Goal: Transaction & Acquisition: Download file/media

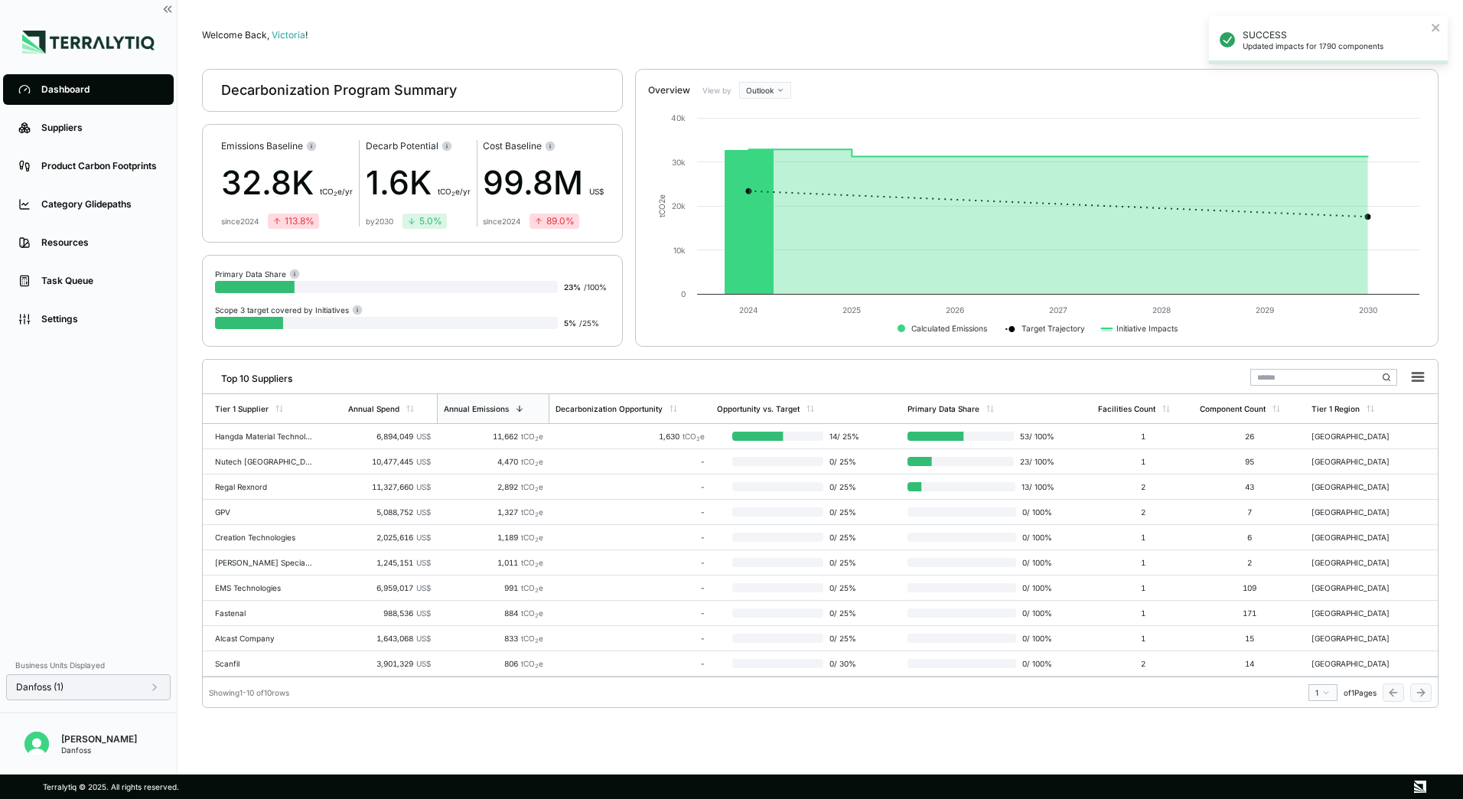
click at [118, 684] on div "Danfoss (1)" at bounding box center [88, 687] width 145 height 12
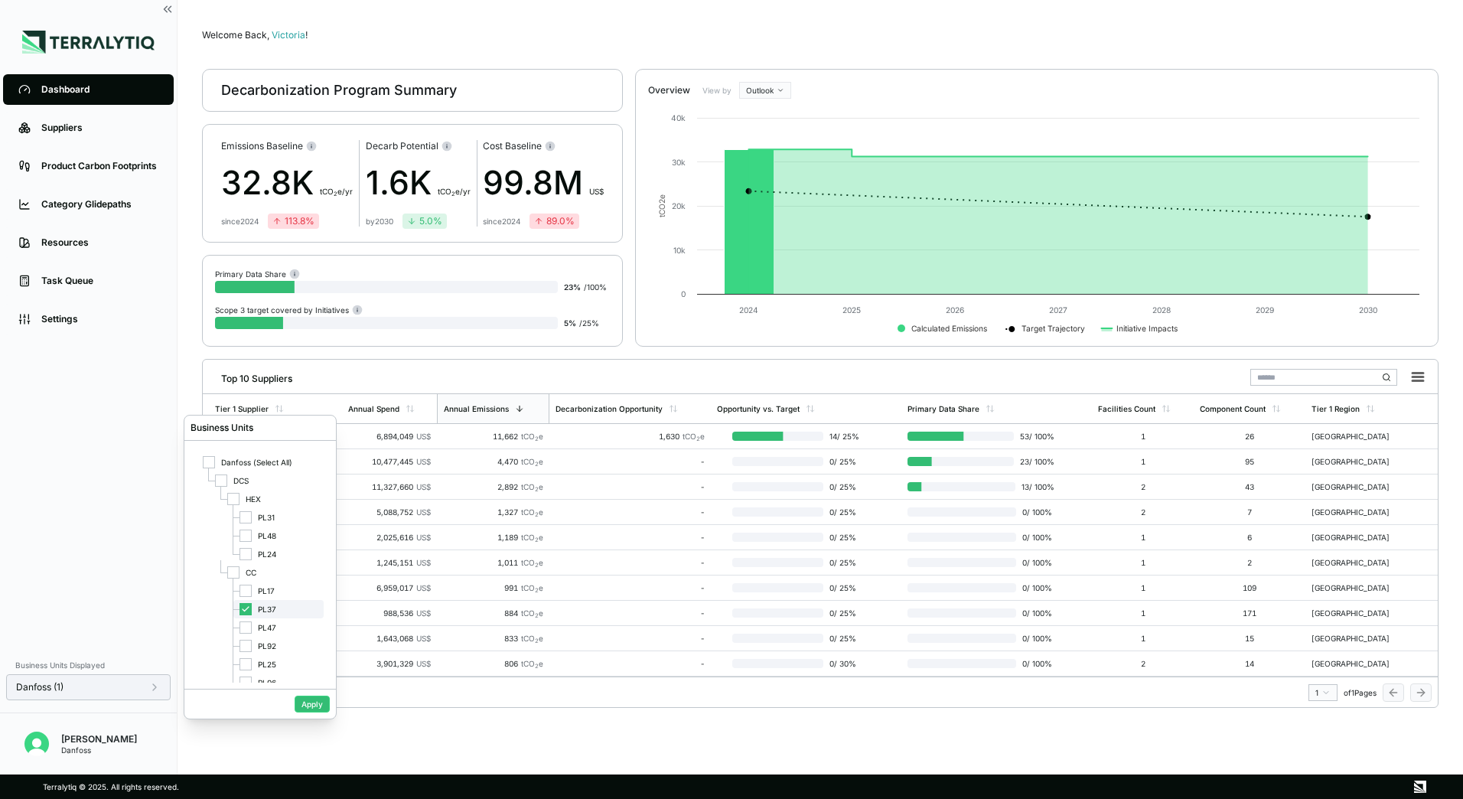
scroll to position [15, 0]
click at [245, 573] on div at bounding box center [246, 575] width 12 height 12
click at [250, 615] on div at bounding box center [246, 612] width 12 height 12
click at [249, 638] on div "PL92" at bounding box center [278, 631] width 90 height 18
drag, startPoint x: 246, startPoint y: 648, endPoint x: 287, endPoint y: 685, distance: 55.2
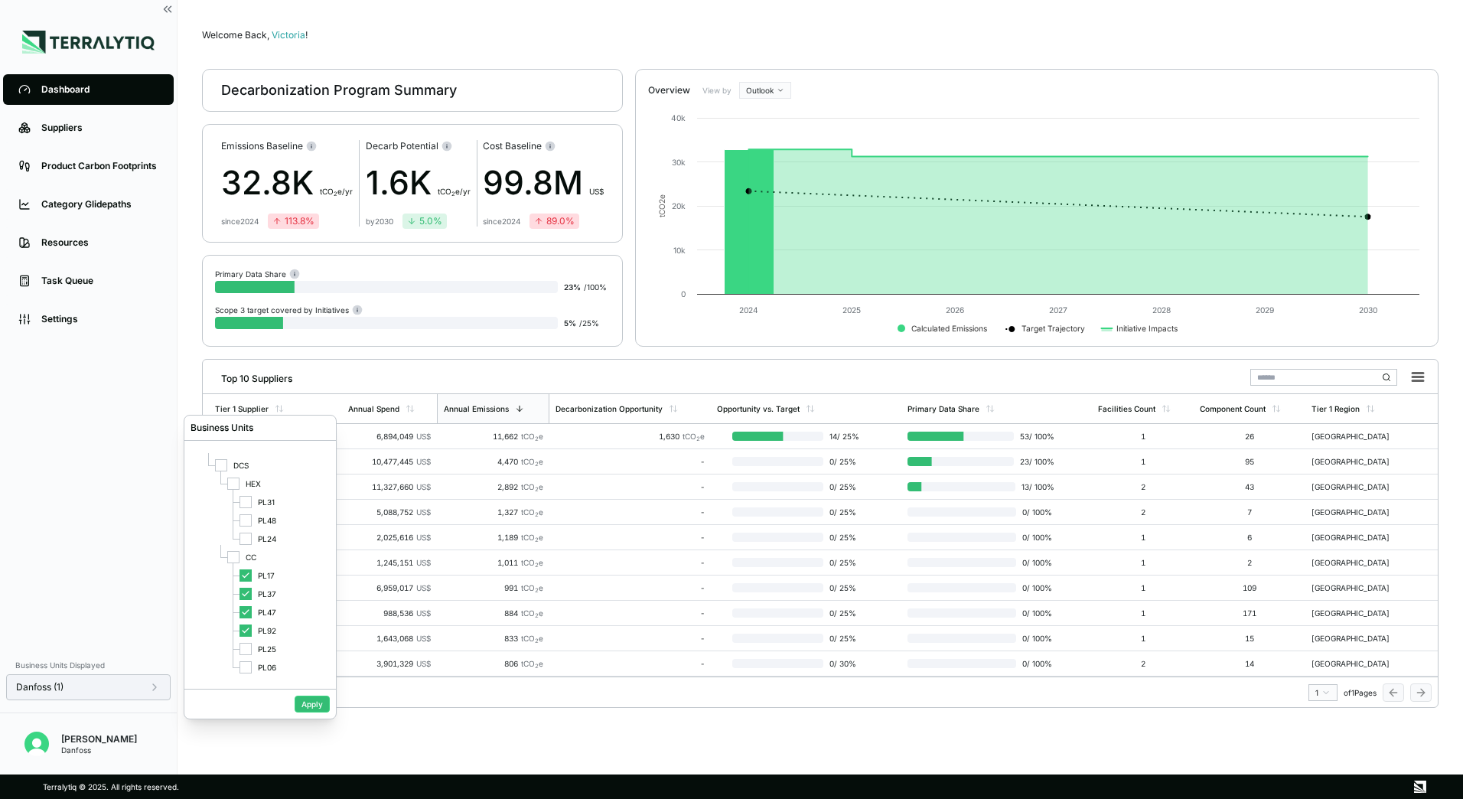
click at [249, 649] on div at bounding box center [246, 649] width 12 height 12
click at [314, 704] on button "Apply" at bounding box center [312, 704] width 35 height 17
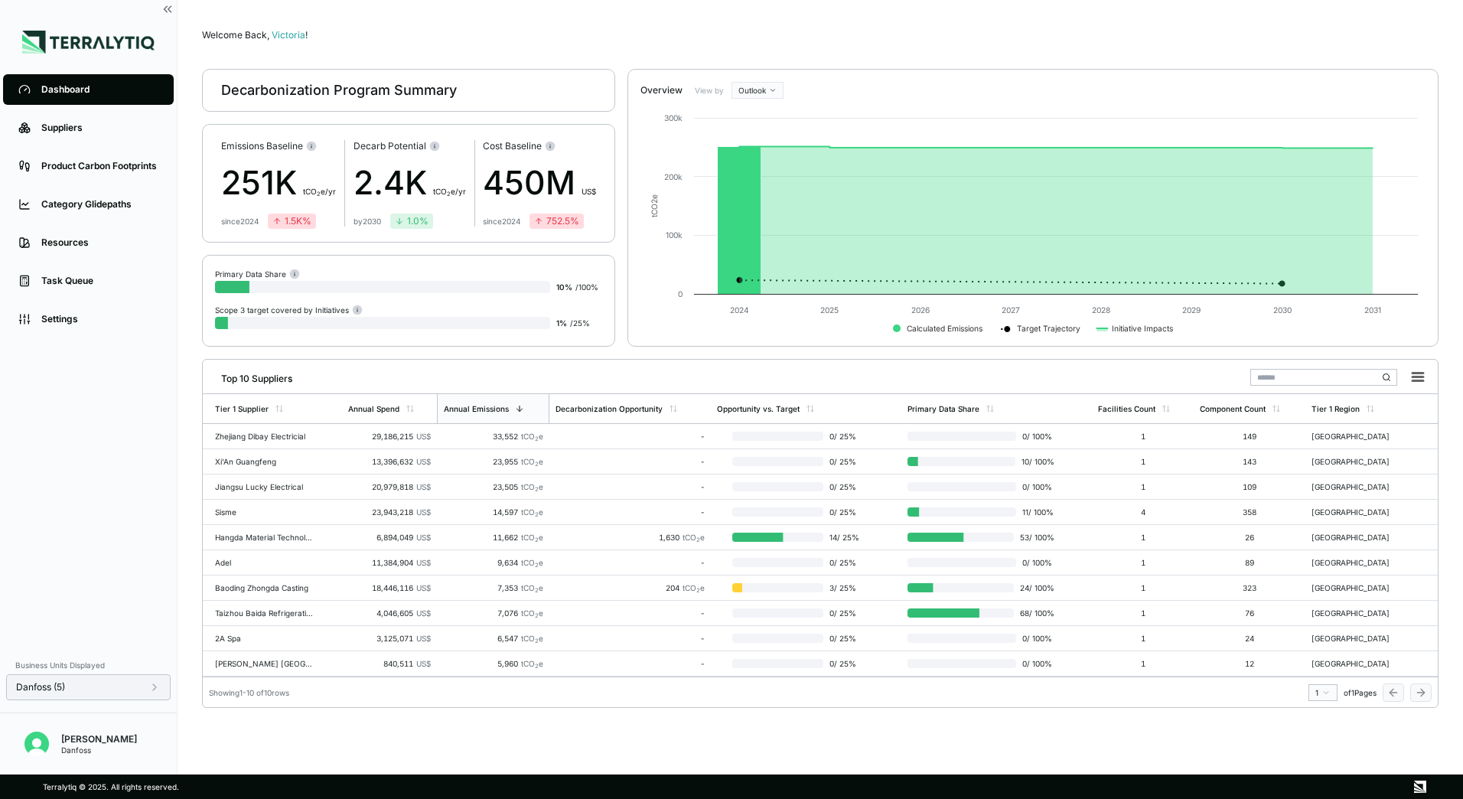
click at [122, 689] on div "Danfoss (5)" at bounding box center [88, 687] width 145 height 12
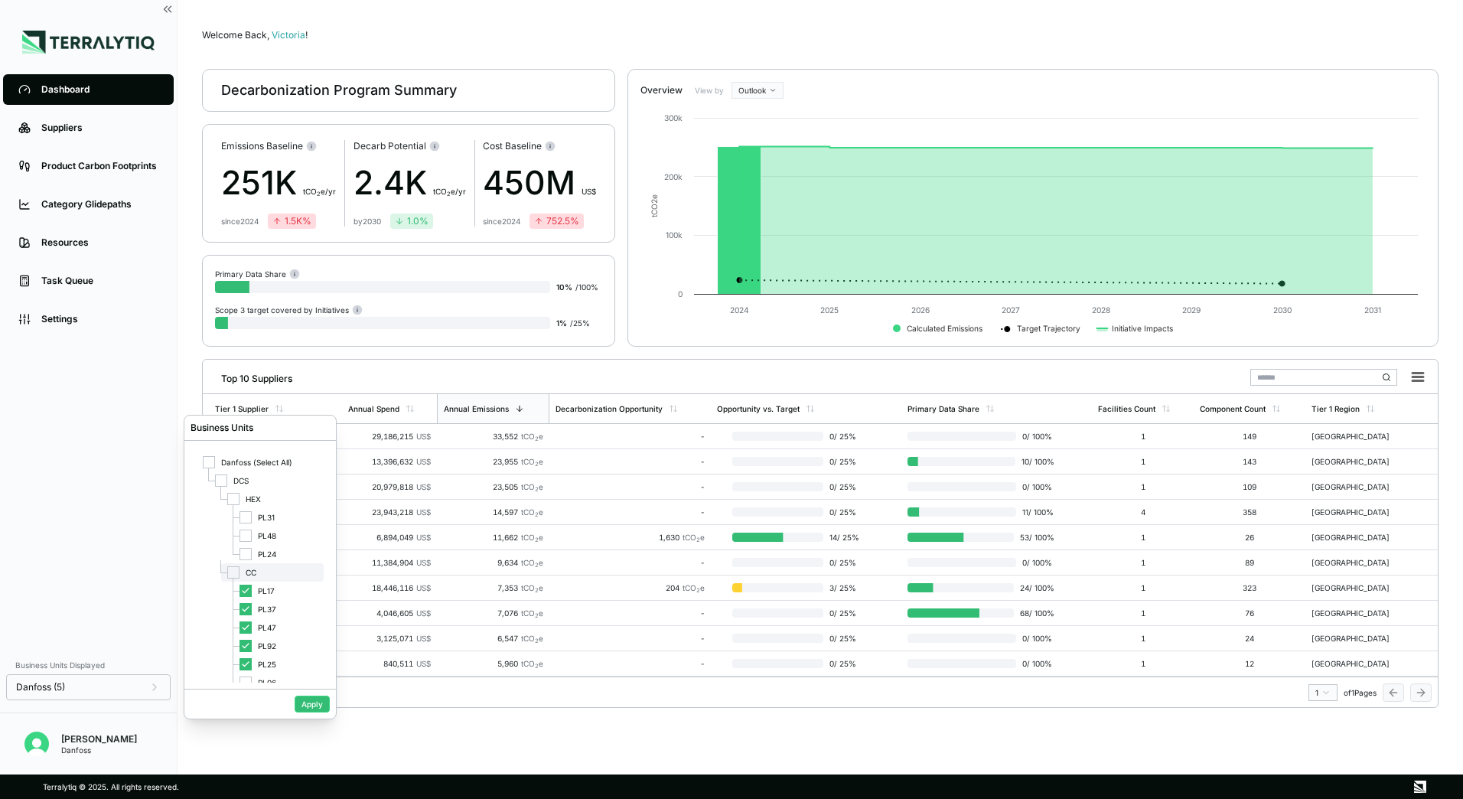
click at [233, 576] on div at bounding box center [233, 572] width 12 height 12
click at [233, 575] on icon at bounding box center [233, 572] width 9 height 9
drag, startPoint x: 233, startPoint y: 575, endPoint x: 252, endPoint y: 612, distance: 42.1
click at [252, 612] on div "PL37" at bounding box center [278, 609] width 90 height 18
click at [315, 710] on button "Apply" at bounding box center [312, 704] width 35 height 17
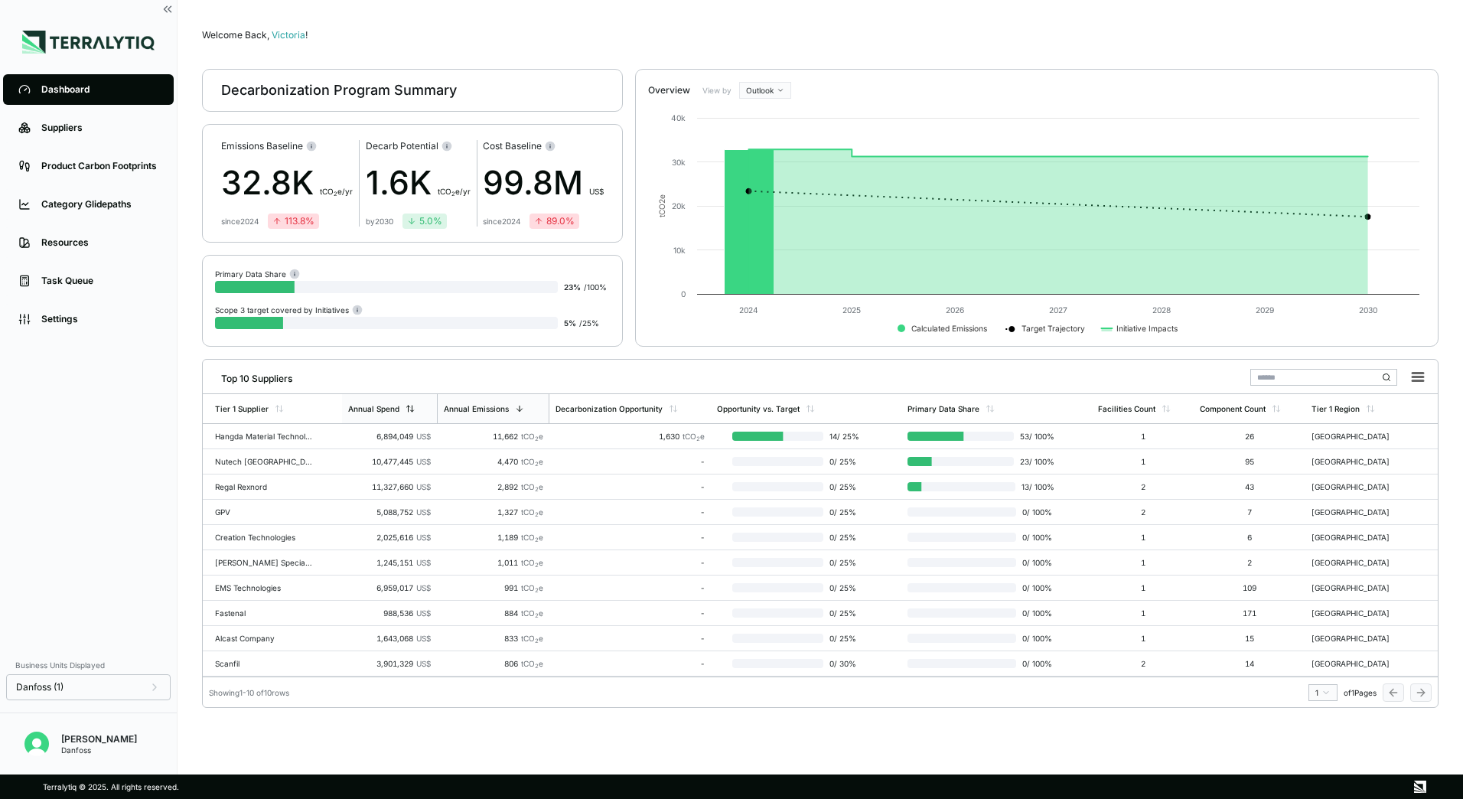
click at [420, 407] on div "Annual Spend" at bounding box center [389, 408] width 94 height 29
click at [108, 138] on link "Suppliers" at bounding box center [88, 128] width 171 height 31
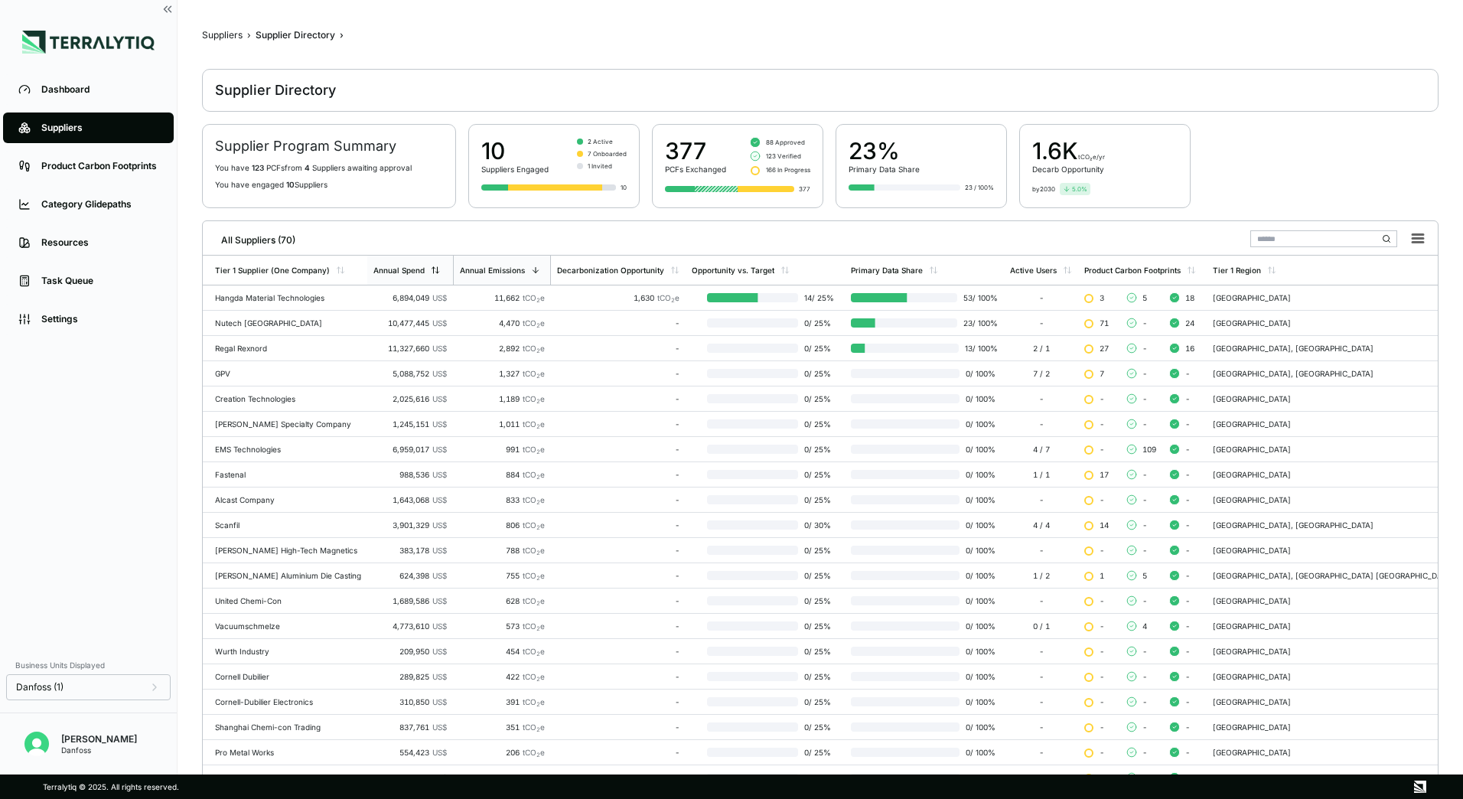
click at [446, 265] on div "Annual Spend" at bounding box center [410, 270] width 86 height 29
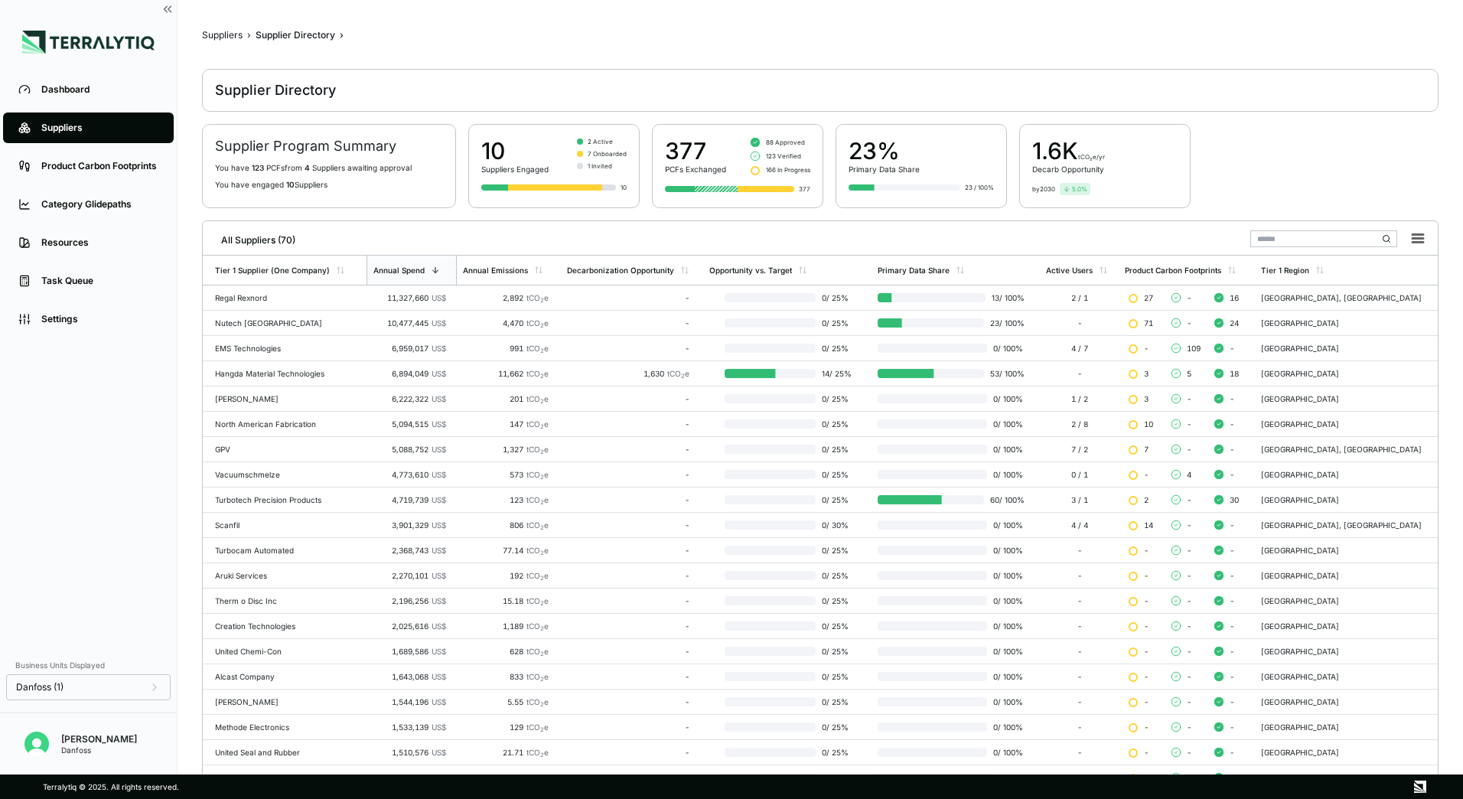
click at [587, 139] on div "2 Active" at bounding box center [602, 141] width 50 height 9
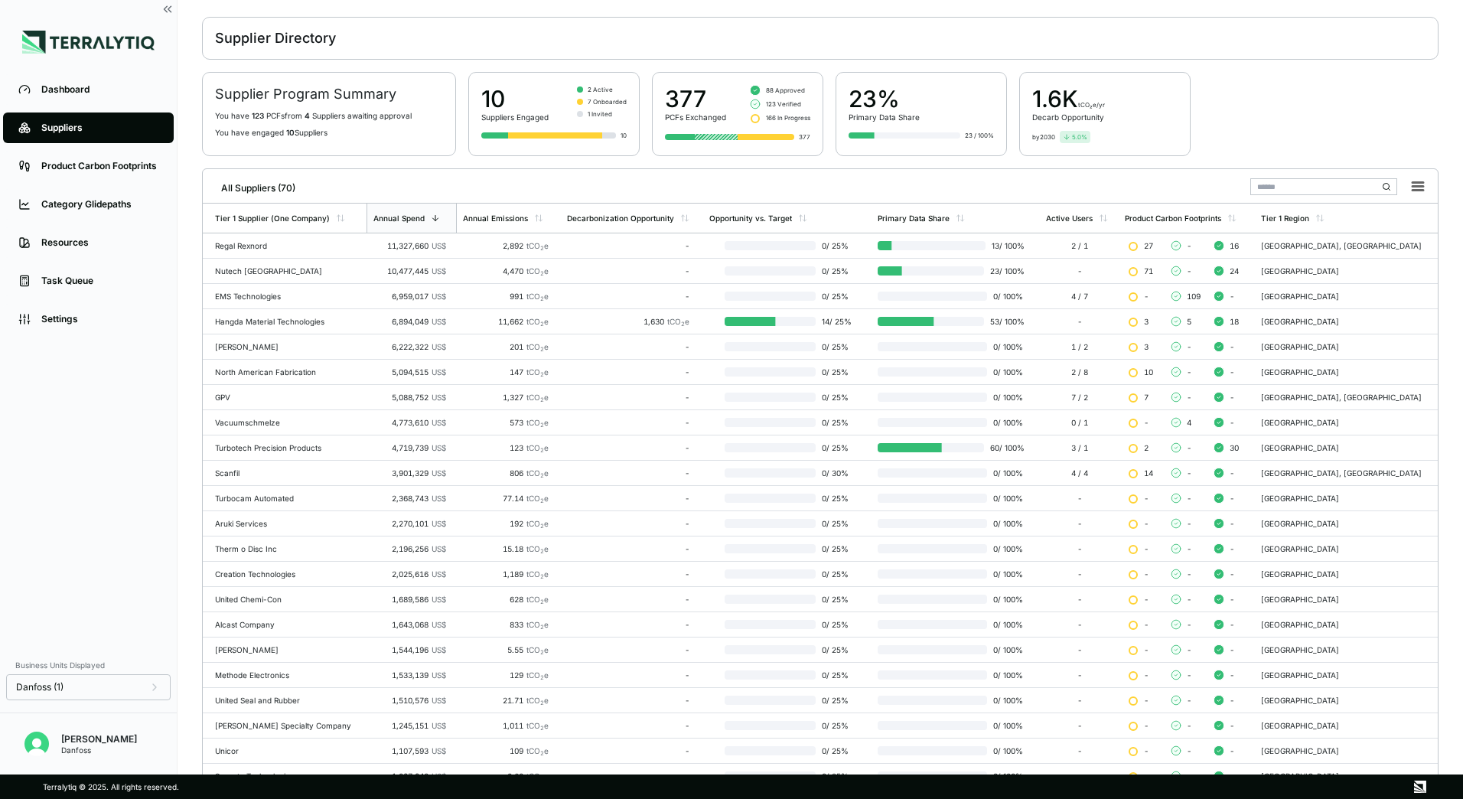
scroll to position [77, 0]
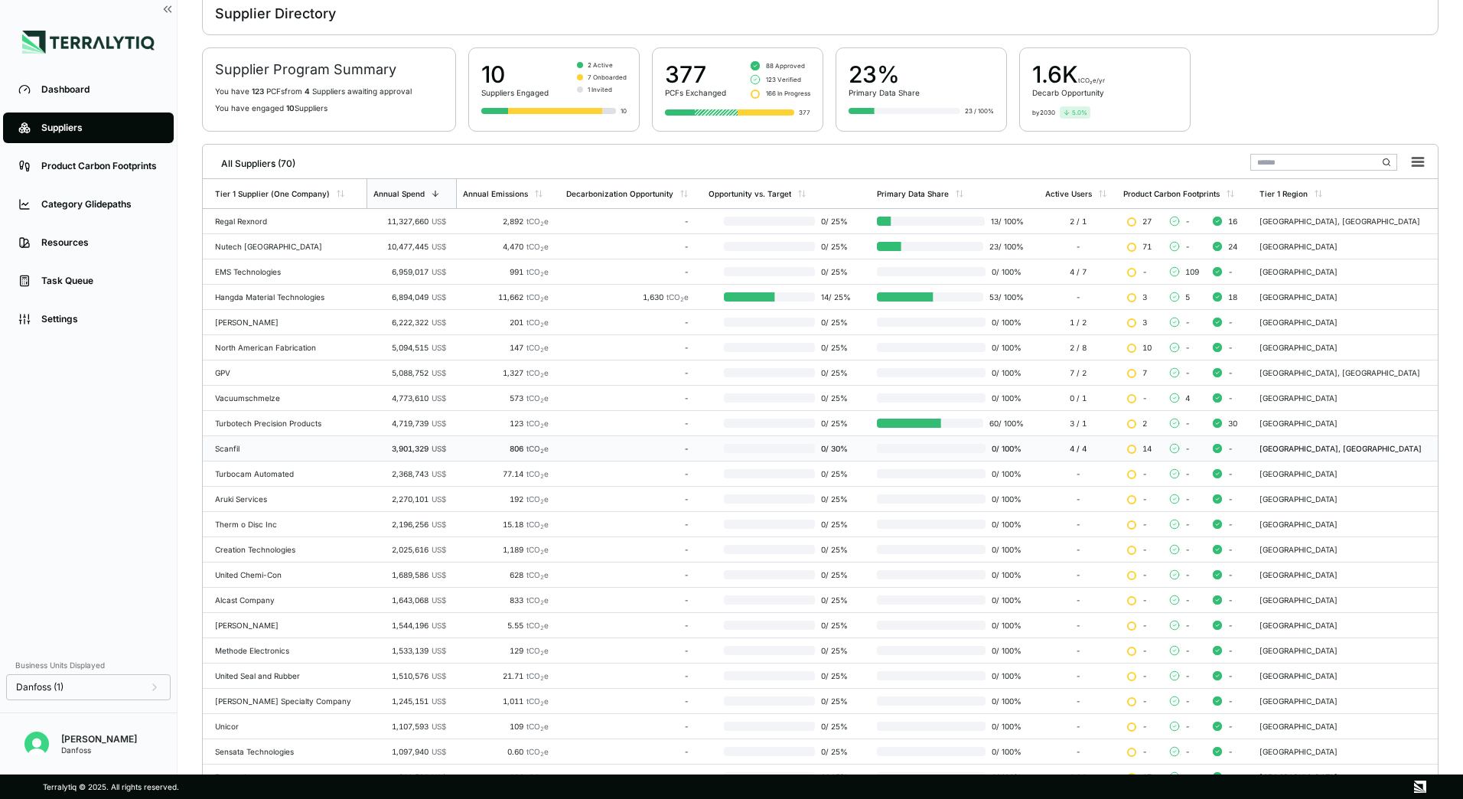
click at [810, 450] on div at bounding box center [769, 448] width 91 height 9
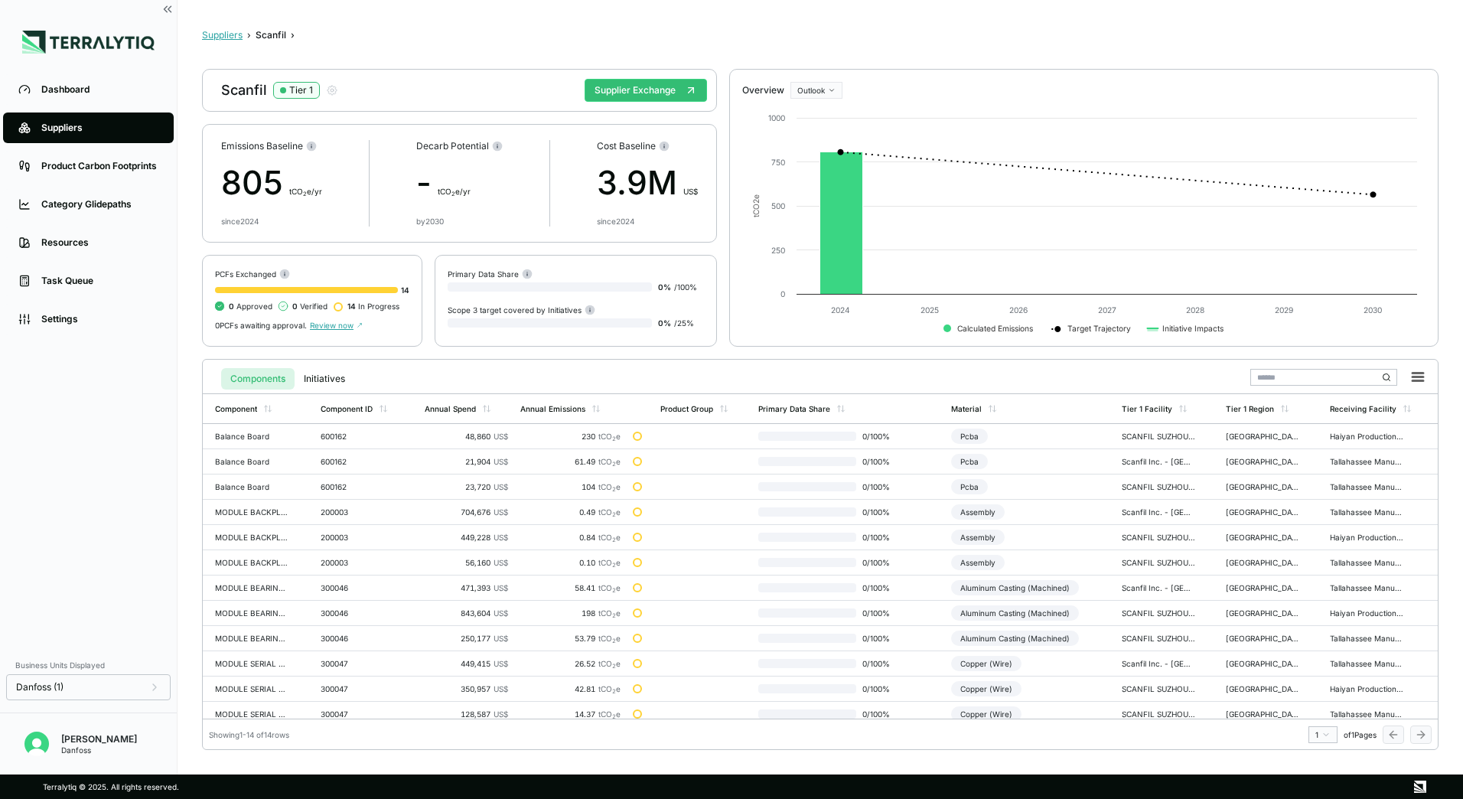
click at [237, 34] on button "Suppliers" at bounding box center [222, 35] width 41 height 12
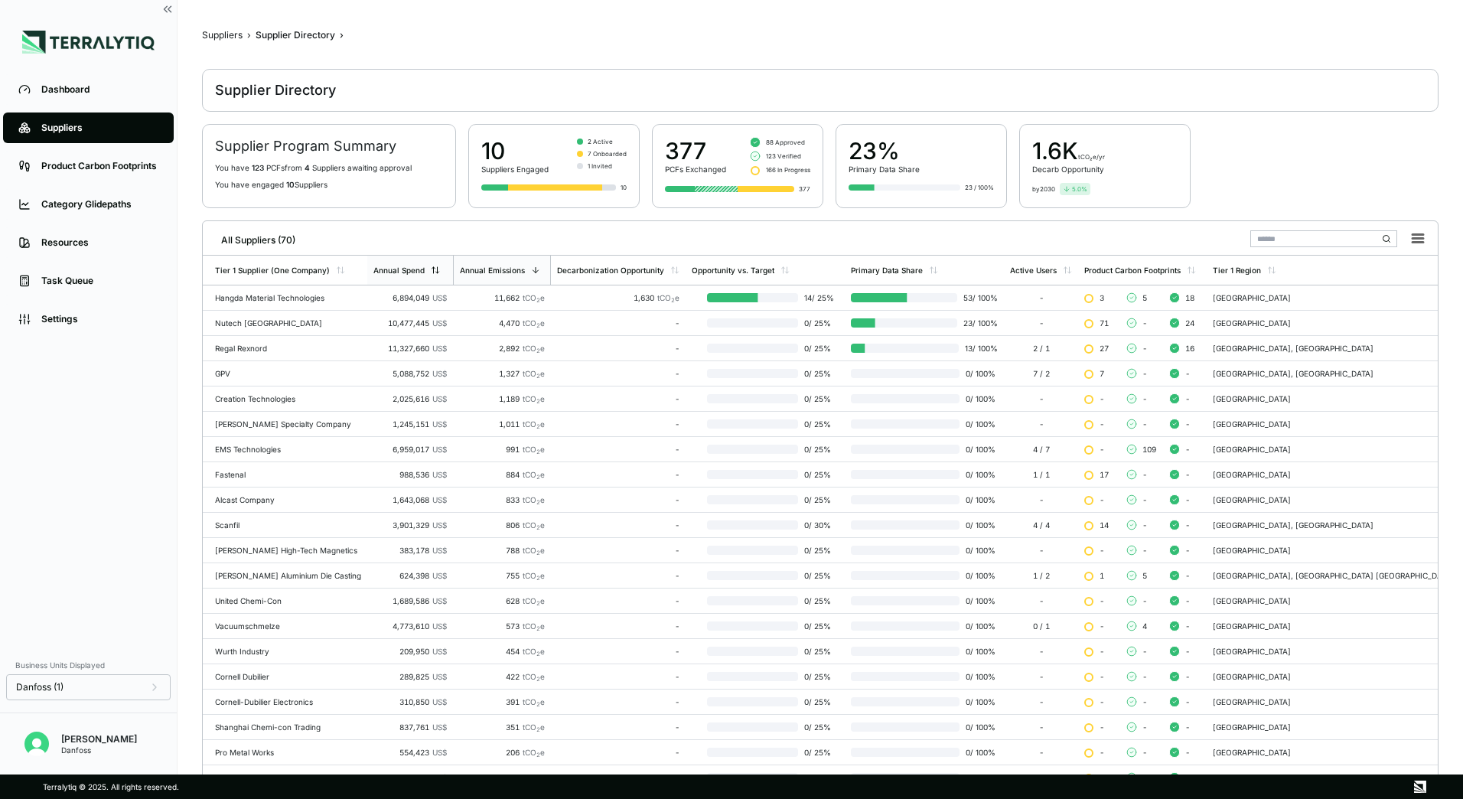
click at [425, 273] on div "Annual Spend" at bounding box center [399, 270] width 51 height 9
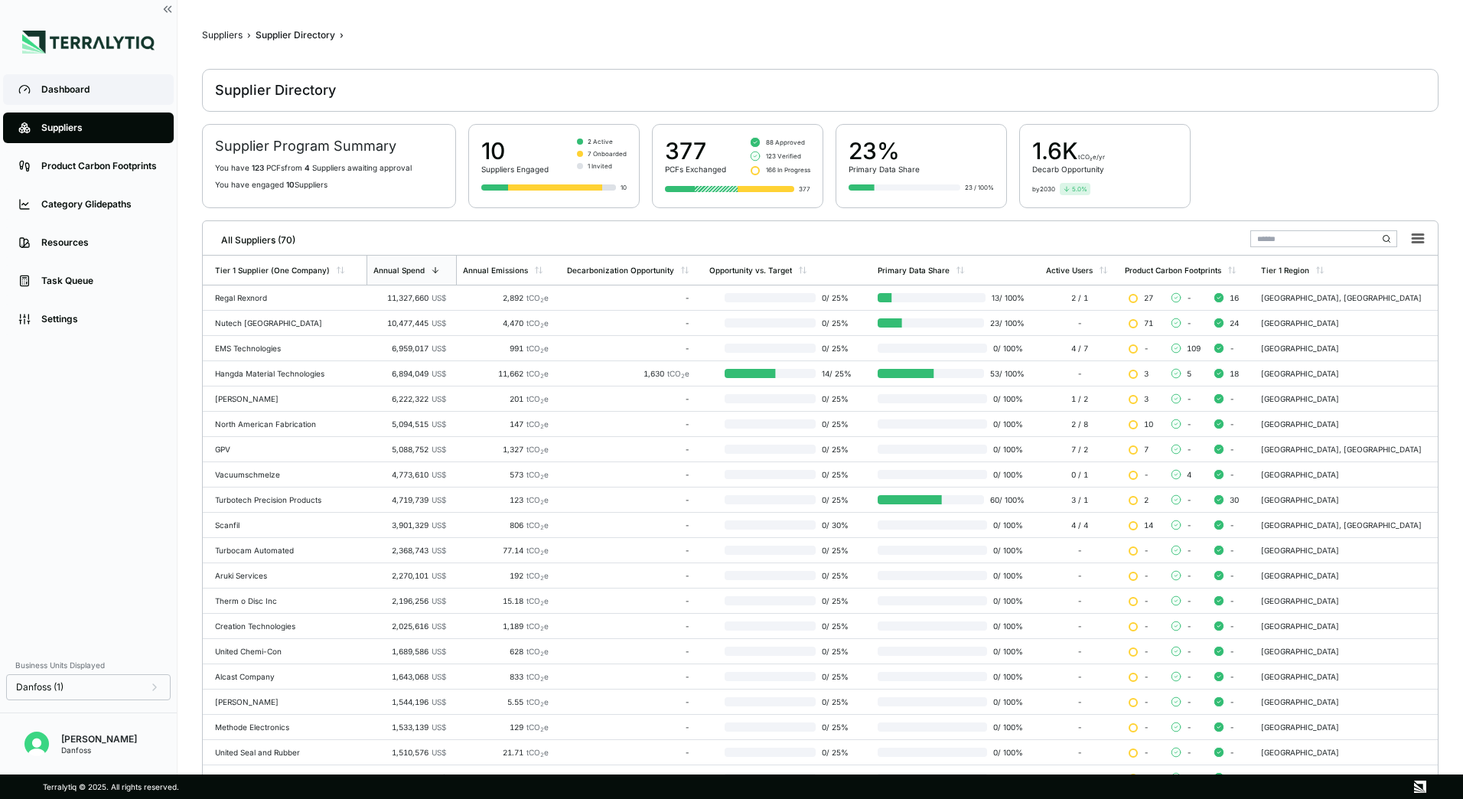
click at [80, 88] on div "Dashboard" at bounding box center [99, 89] width 117 height 12
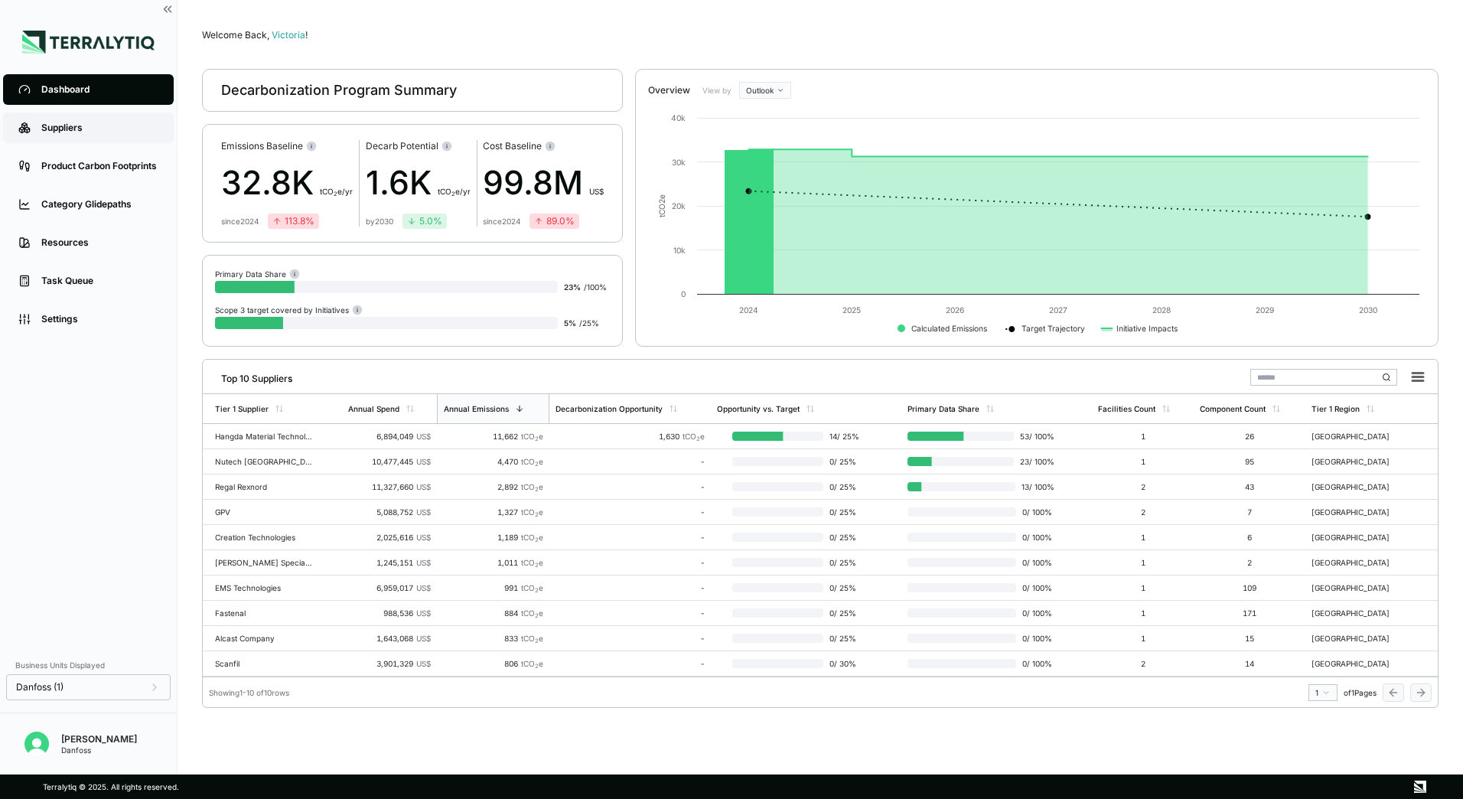
click at [93, 121] on link "Suppliers" at bounding box center [88, 128] width 171 height 31
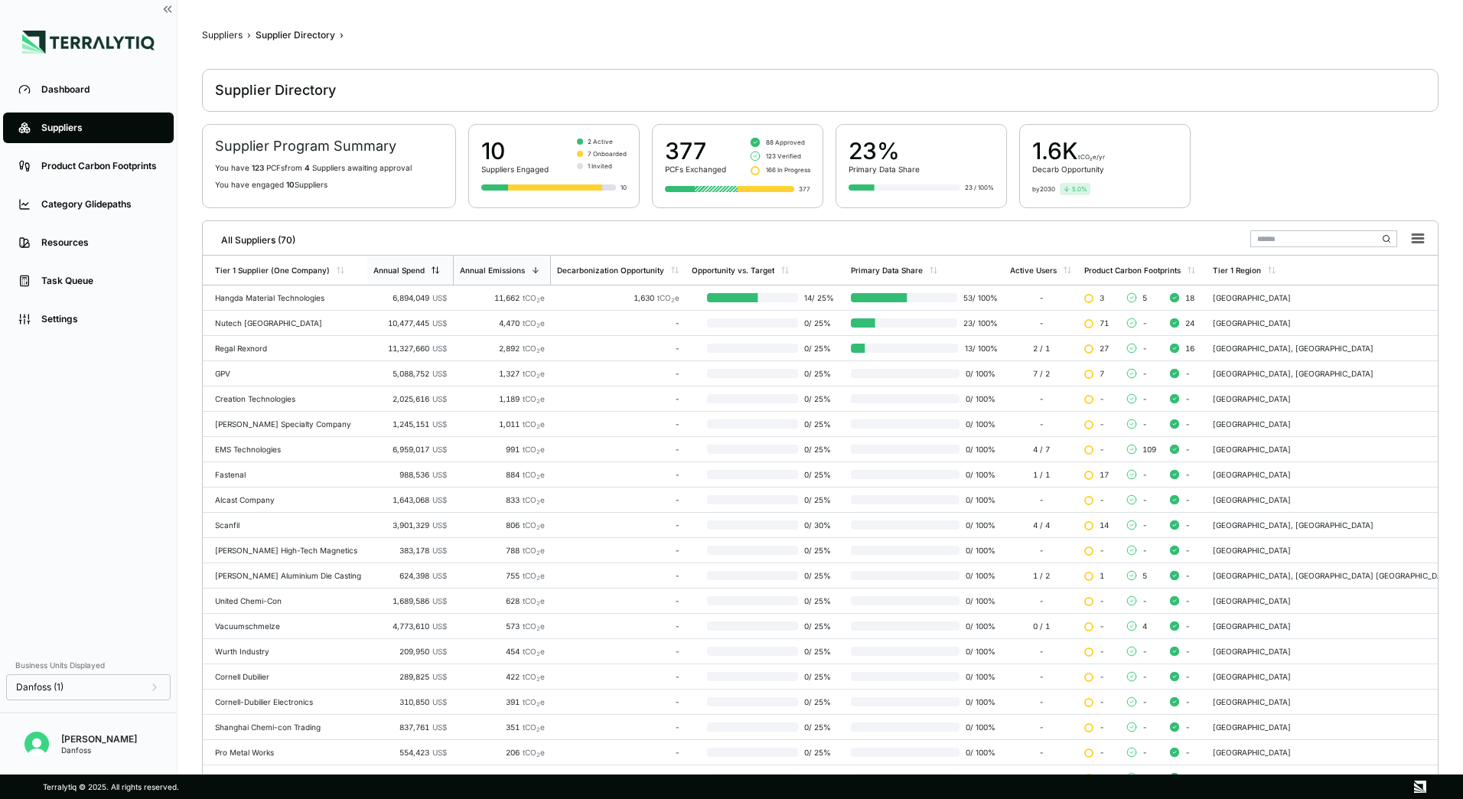
click at [425, 273] on div "Annual Spend" at bounding box center [399, 270] width 51 height 9
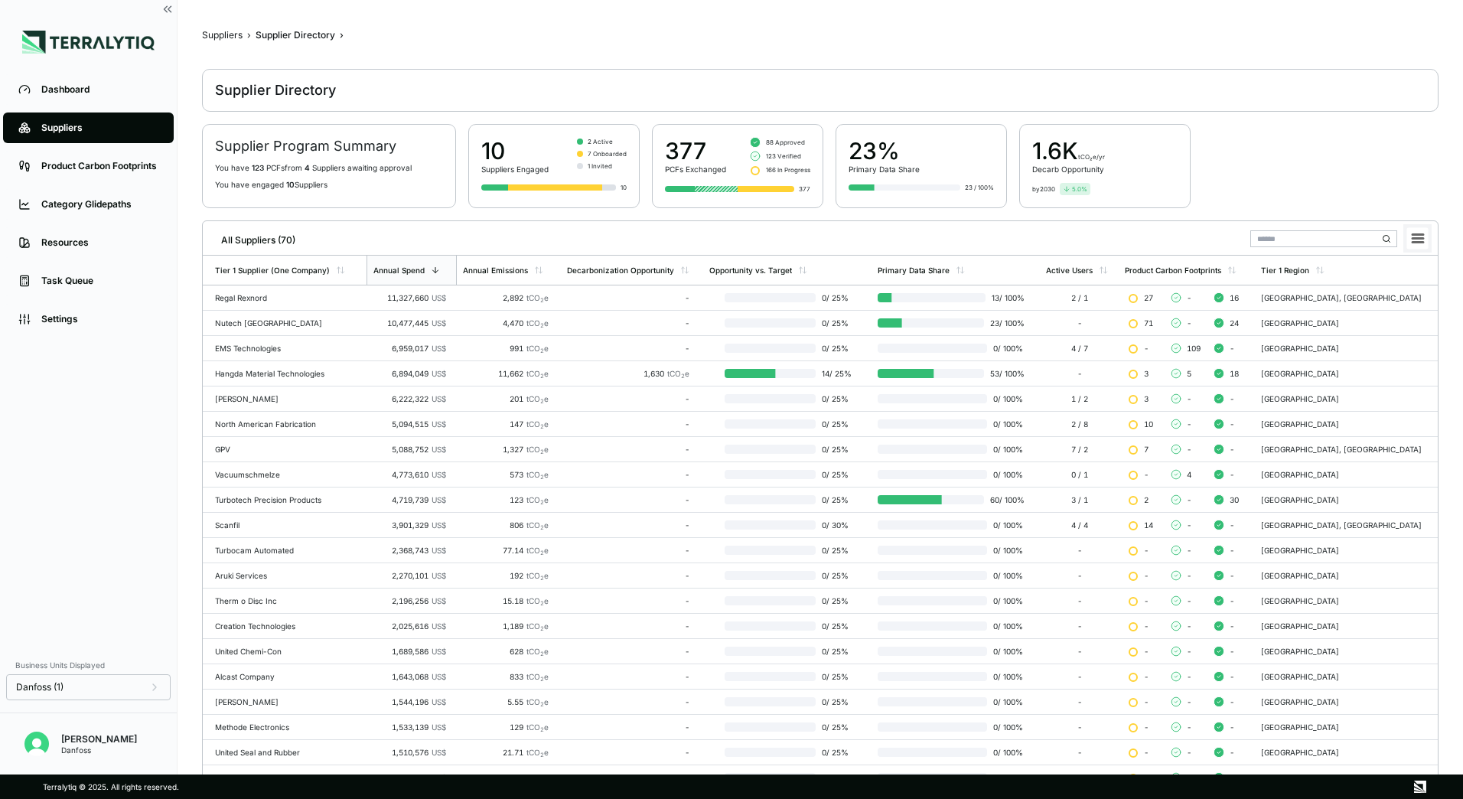
click at [1431, 238] on button at bounding box center [1418, 238] width 28 height 28
click at [1405, 282] on li "Download XLSX" at bounding box center [1383, 284] width 86 height 15
